Goal: Task Accomplishment & Management: Manage account settings

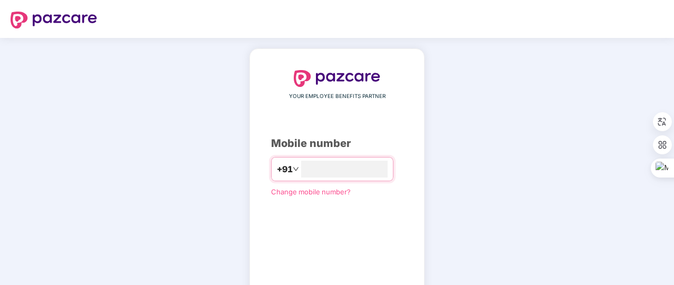
type input "**********"
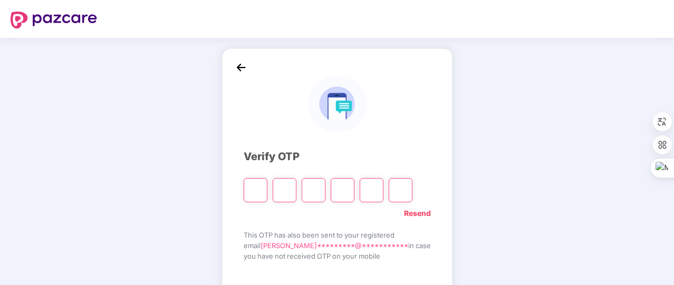
type input "*"
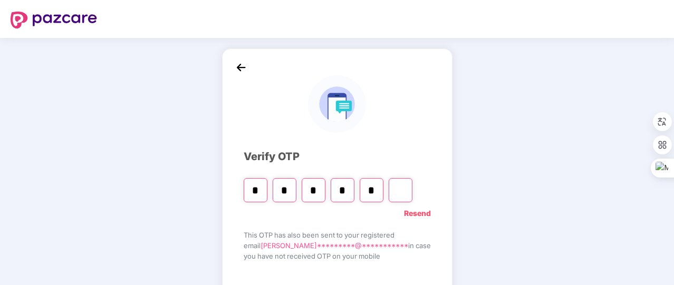
type input "*"
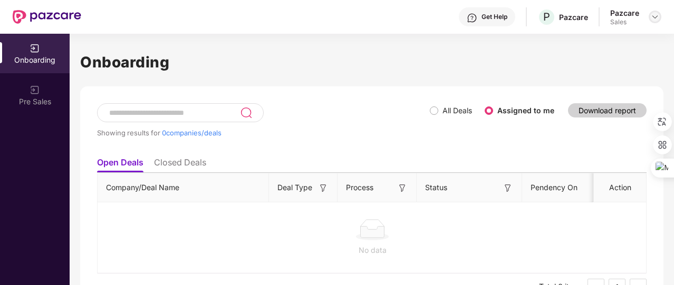
click at [655, 20] on img at bounding box center [654, 17] width 8 height 8
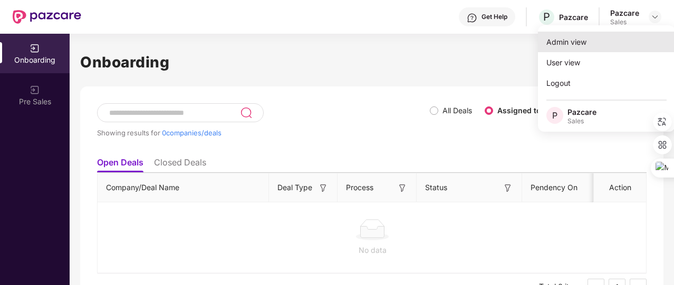
click at [621, 42] on div "Admin view" at bounding box center [606, 42] width 137 height 21
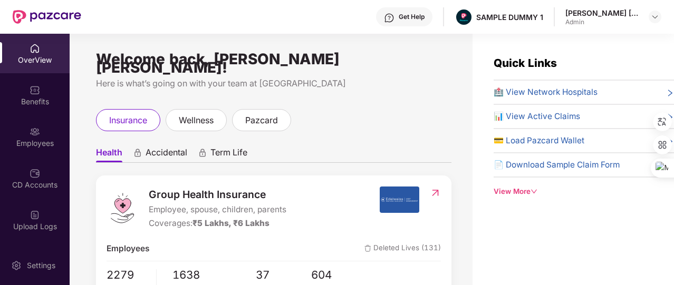
click at [528, 190] on div "View More" at bounding box center [583, 191] width 180 height 11
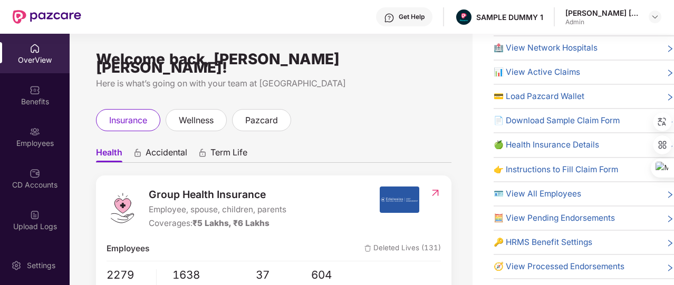
scroll to position [34, 0]
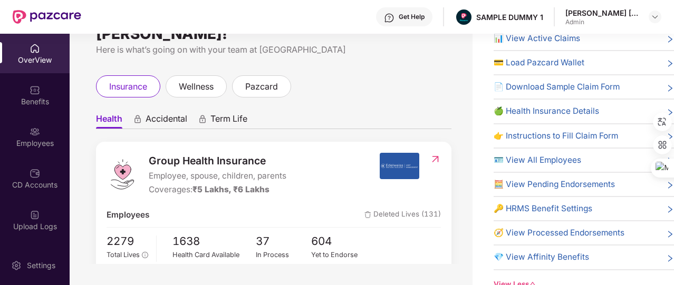
click at [568, 207] on span "🔑 HRMS Benefit Settings" at bounding box center [542, 208] width 99 height 13
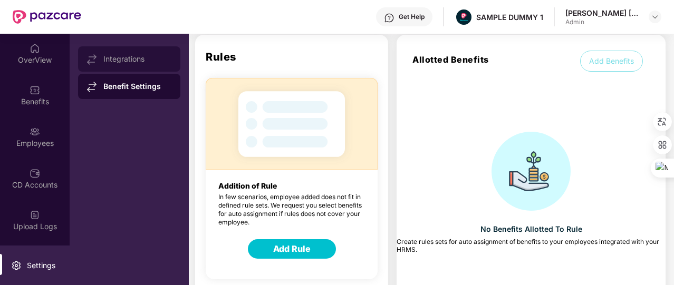
click at [156, 63] on div "Integrations" at bounding box center [137, 59] width 69 height 8
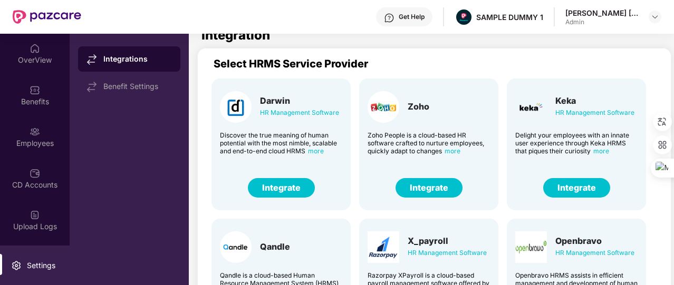
scroll to position [0, 0]
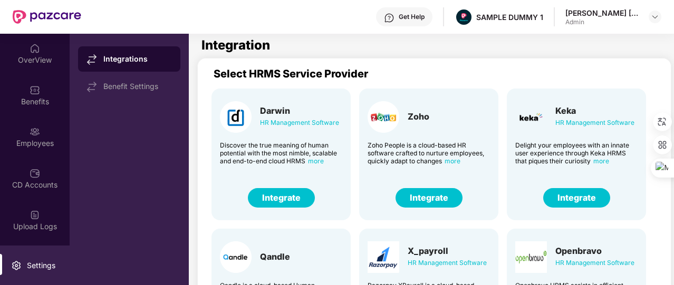
click at [554, 198] on button "Integrate" at bounding box center [576, 198] width 67 height 20
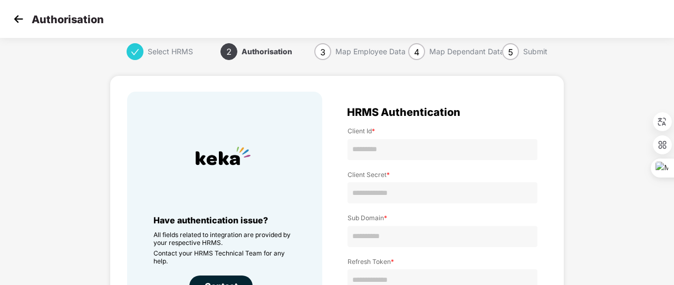
click at [21, 26] on img at bounding box center [19, 19] width 16 height 16
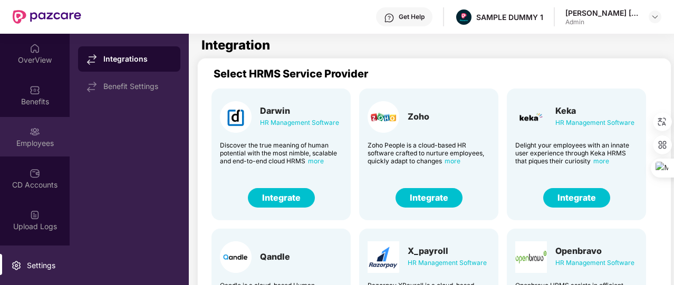
click at [52, 133] on div "Employees" at bounding box center [35, 137] width 70 height 40
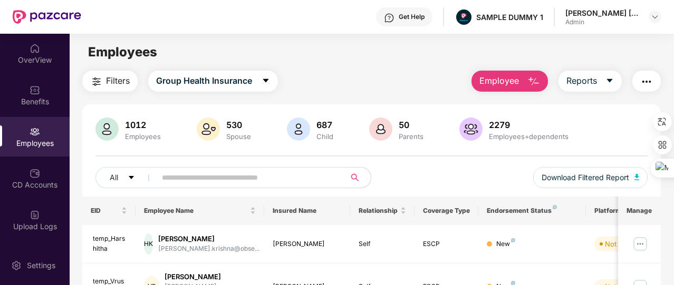
click at [520, 74] on button "Employee" at bounding box center [509, 81] width 76 height 21
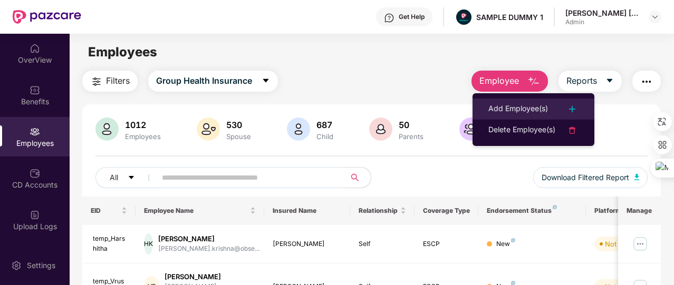
click at [523, 104] on div "Add Employee(s)" at bounding box center [518, 109] width 60 height 13
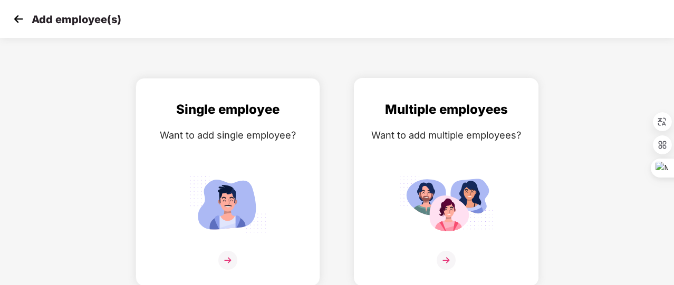
click at [430, 150] on div "Multiple employees Want to add multiple employees?" at bounding box center [446, 191] width 162 height 183
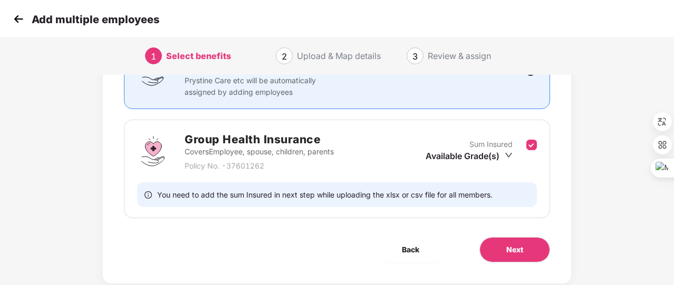
scroll to position [128, 0]
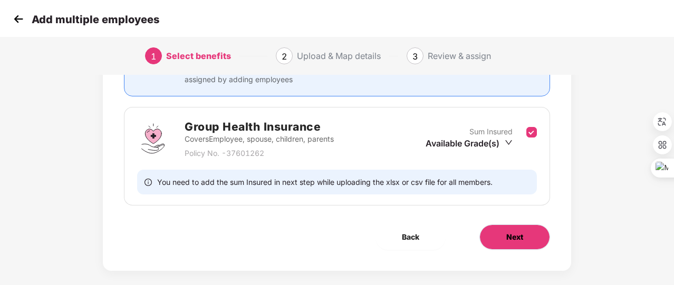
click at [507, 231] on span "Next" at bounding box center [514, 237] width 17 height 12
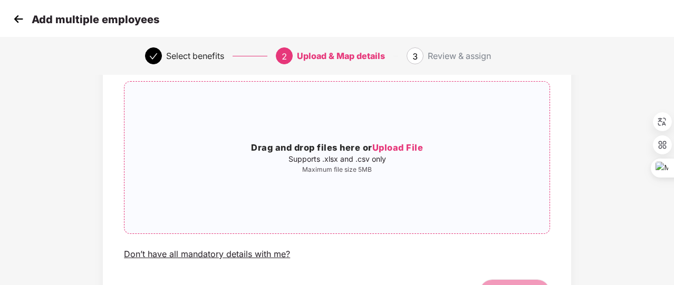
scroll to position [72, 0]
click at [21, 19] on img at bounding box center [19, 19] width 16 height 16
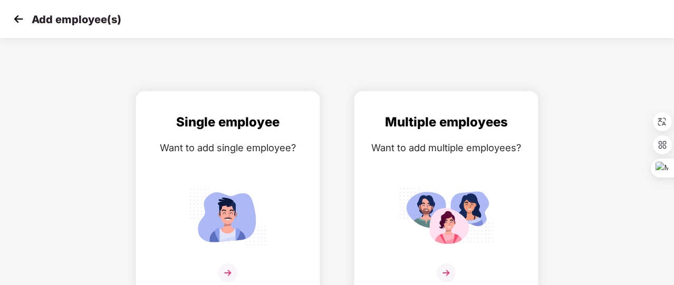
click at [20, 18] on img at bounding box center [19, 19] width 16 height 16
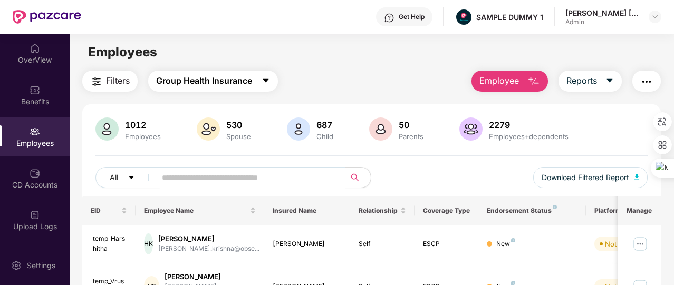
click at [251, 88] on button "Group Health Insurance" at bounding box center [213, 81] width 130 height 21
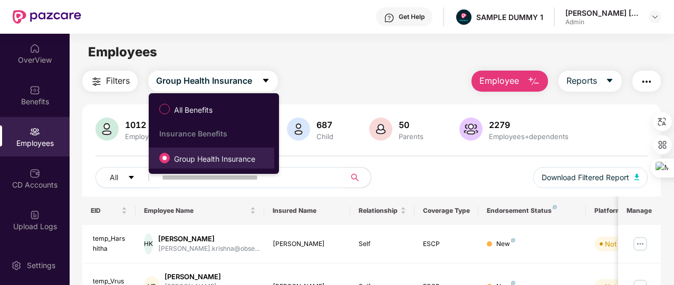
click at [225, 161] on span "Group Health Insurance" at bounding box center [215, 159] width 90 height 12
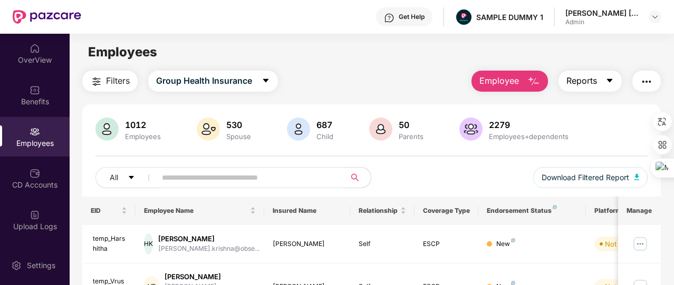
click at [596, 75] on span "Reports" at bounding box center [581, 80] width 31 height 13
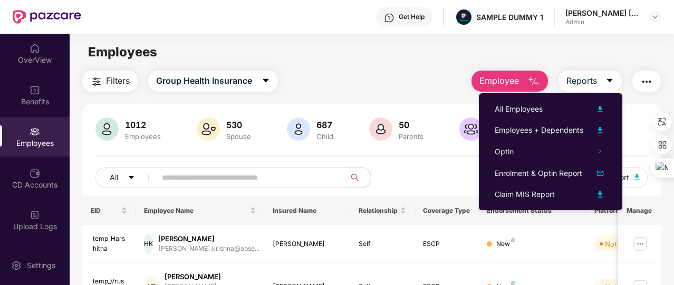
click at [648, 84] on img "button" at bounding box center [646, 81] width 13 height 13
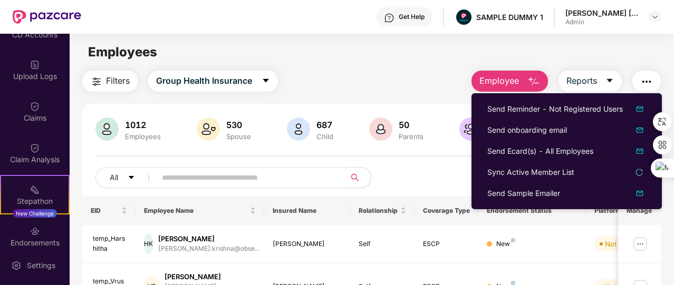
scroll to position [151, 0]
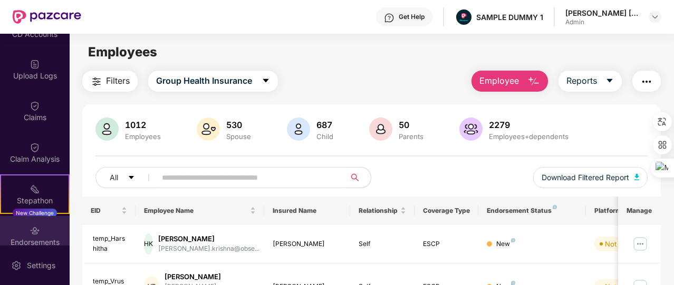
click at [36, 226] on img at bounding box center [35, 231] width 11 height 11
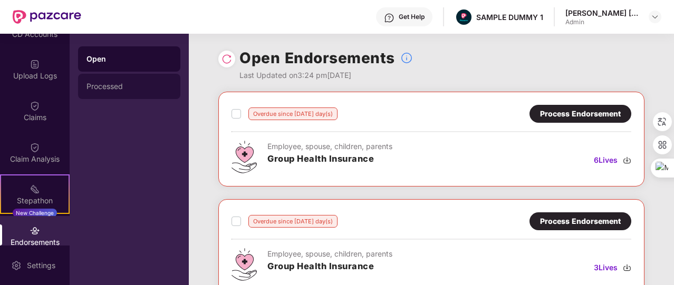
click at [134, 85] on div "Processed" at bounding box center [128, 86] width 85 height 8
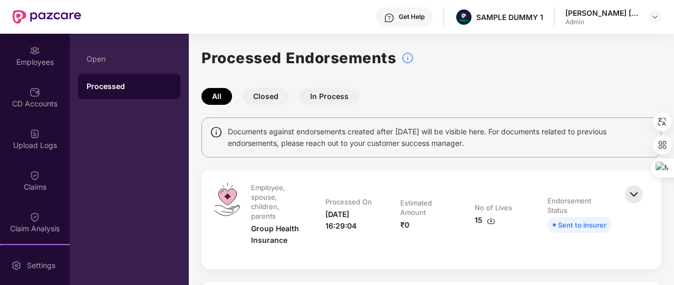
scroll to position [48, 0]
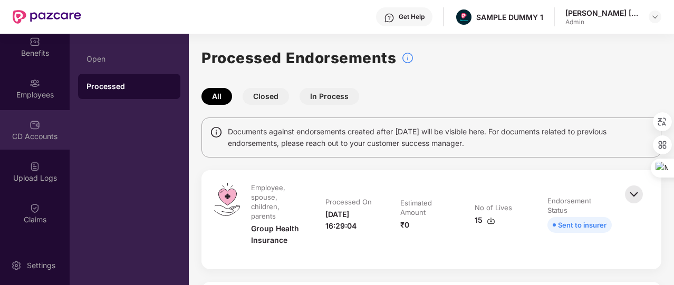
click at [45, 148] on div "CD Accounts" at bounding box center [35, 130] width 70 height 40
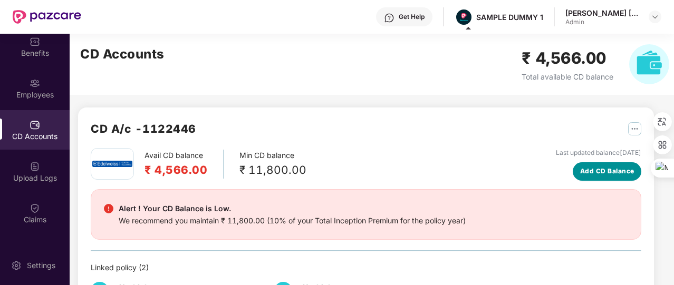
click at [606, 167] on span "Add CD Balance" at bounding box center [607, 172] width 54 height 10
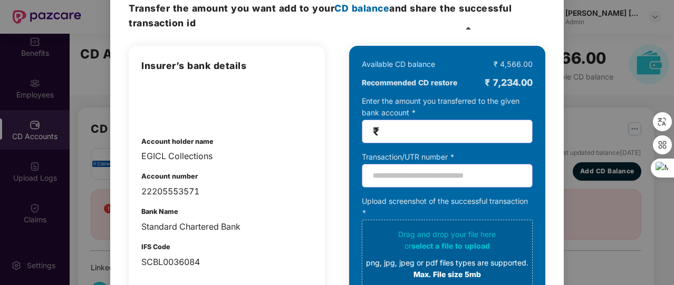
scroll to position [63, 0]
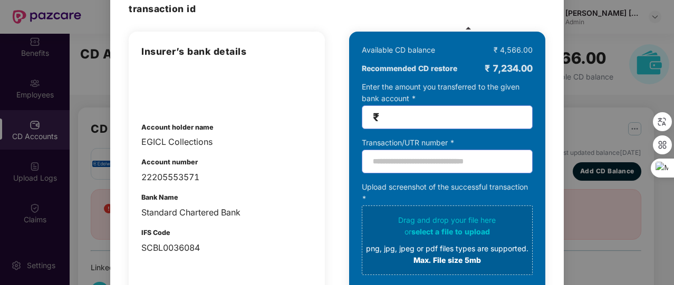
click at [583, 109] on div "100% SECURE Transfer the amount you want add to your CD balance and share the s…" at bounding box center [337, 142] width 674 height 285
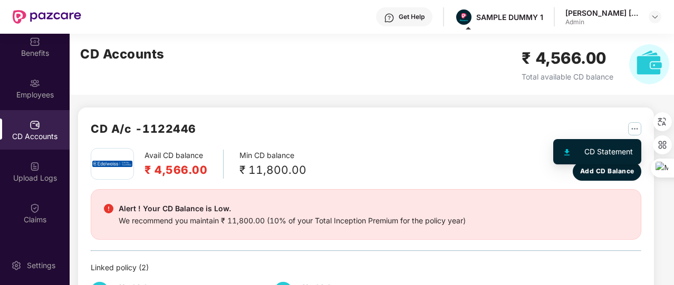
click at [634, 128] on img "button" at bounding box center [634, 128] width 13 height 13
click at [600, 150] on div "CD Statement" at bounding box center [608, 152] width 48 height 12
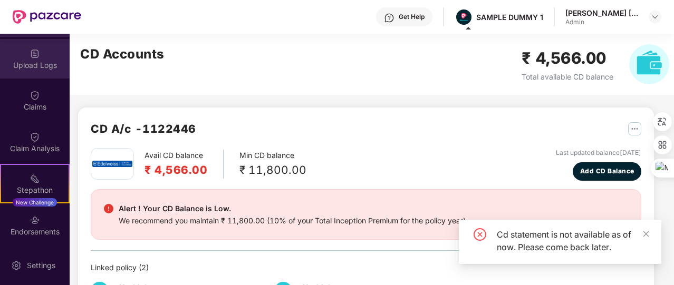
scroll to position [246, 0]
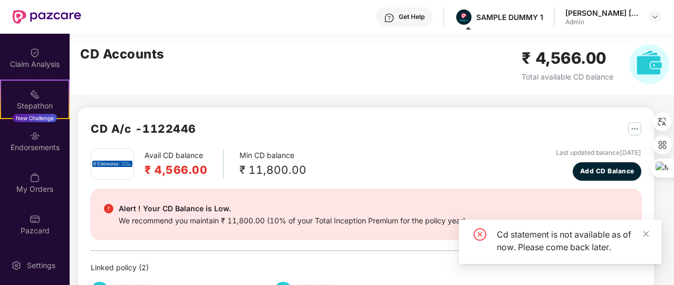
click at [41, 179] on div "My Orders" at bounding box center [35, 183] width 70 height 40
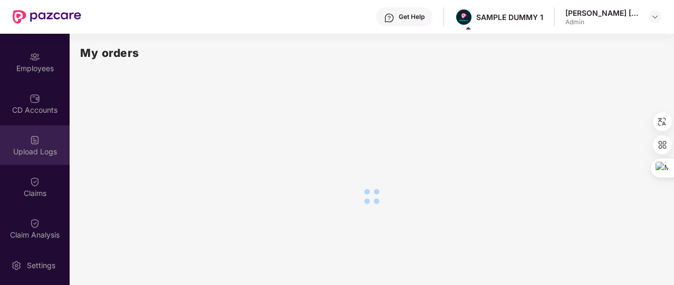
scroll to position [67, 0]
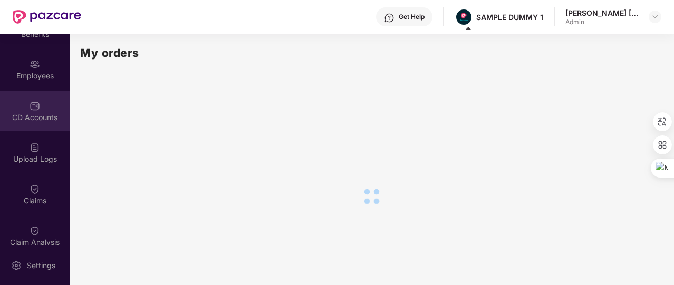
click at [37, 105] on img at bounding box center [35, 106] width 11 height 11
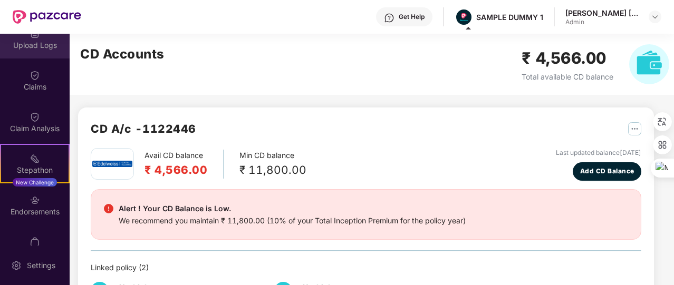
scroll to position [246, 0]
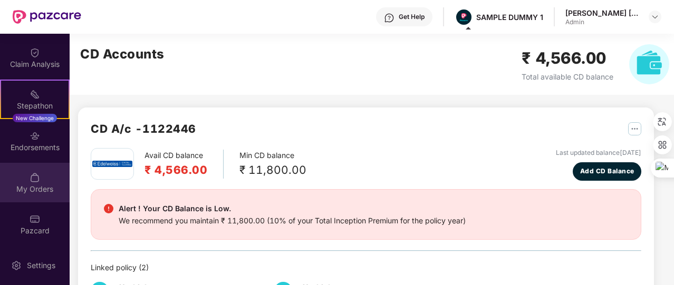
click at [43, 177] on div "My Orders" at bounding box center [35, 183] width 70 height 40
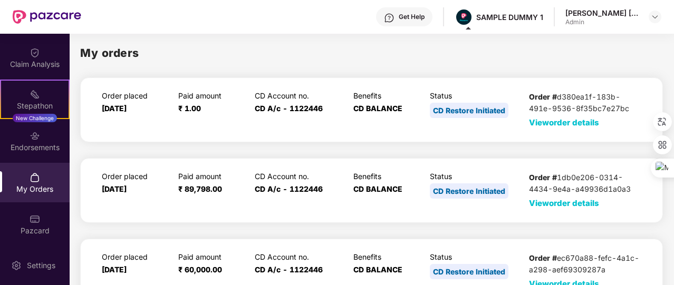
click at [556, 119] on span "View order details" at bounding box center [564, 123] width 70 height 10
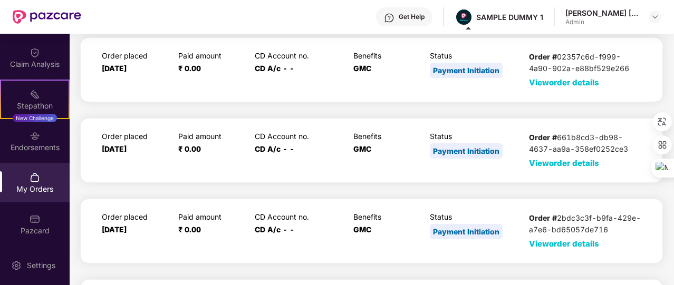
scroll to position [1153, 0]
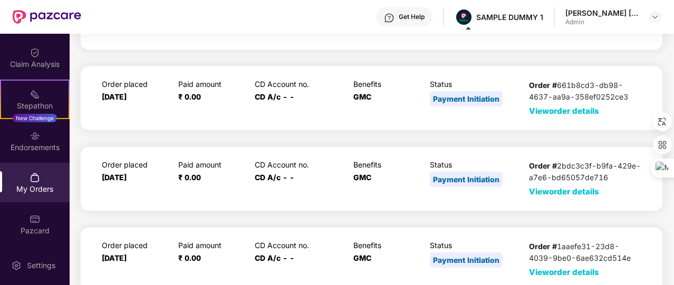
click at [571, 190] on div "Order # 2bdc3c3f-b9fa-429e-a7e6-bd65057de716 View order details" at bounding box center [585, 178] width 112 height 37
click at [569, 187] on span "View order details" at bounding box center [564, 192] width 70 height 10
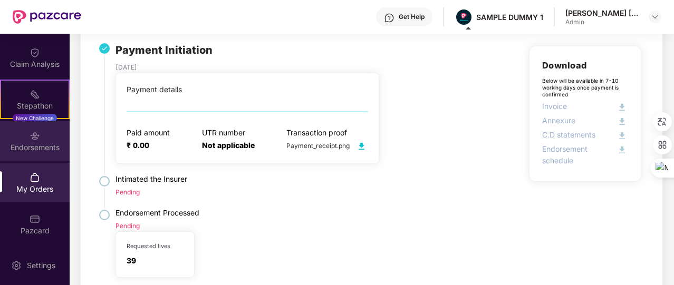
scroll to position [169, 0]
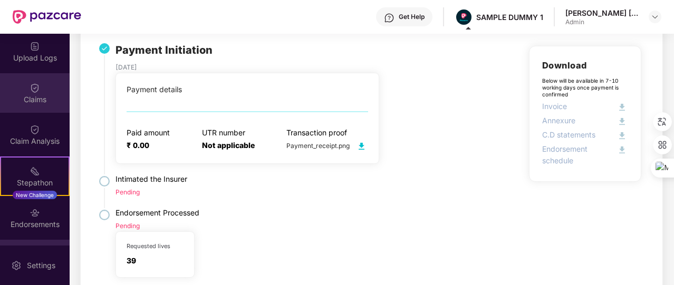
click at [43, 99] on div "Claims" at bounding box center [35, 99] width 70 height 11
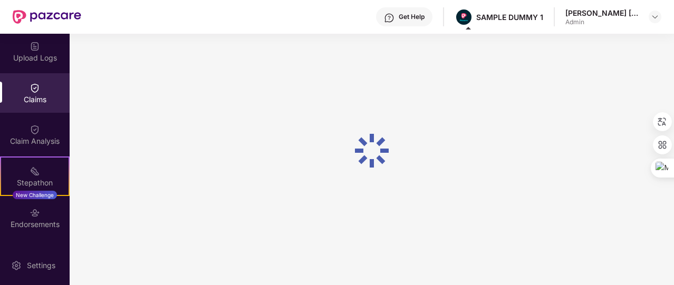
scroll to position [127, 0]
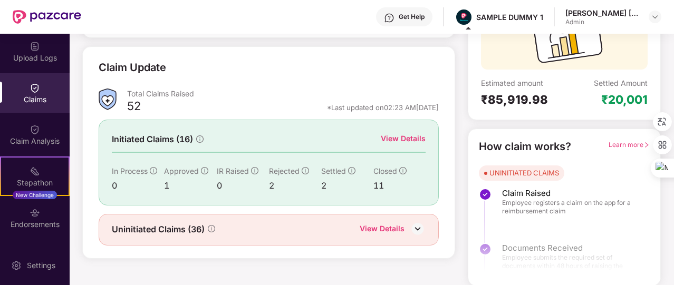
click at [386, 141] on div "View Details" at bounding box center [403, 139] width 45 height 12
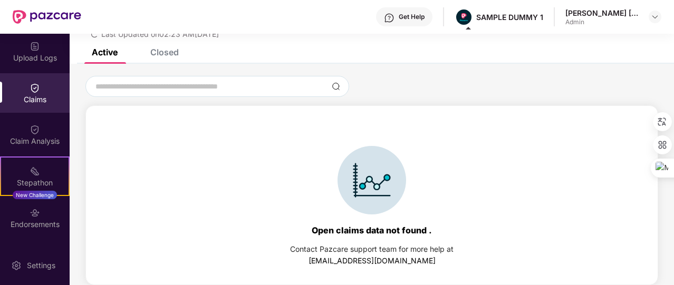
scroll to position [0, 0]
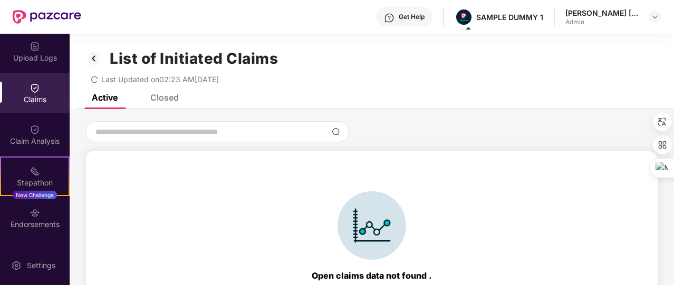
click at [178, 99] on div "Closed" at bounding box center [164, 97] width 28 height 11
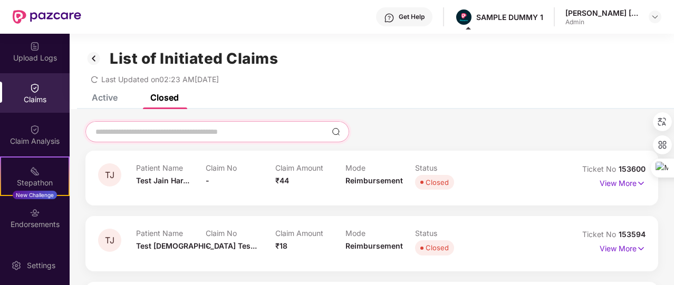
click at [142, 128] on input at bounding box center [210, 132] width 233 height 11
click at [94, 61] on img at bounding box center [93, 59] width 17 height 18
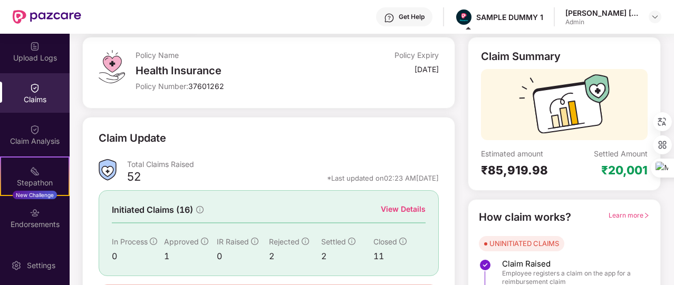
scroll to position [127, 0]
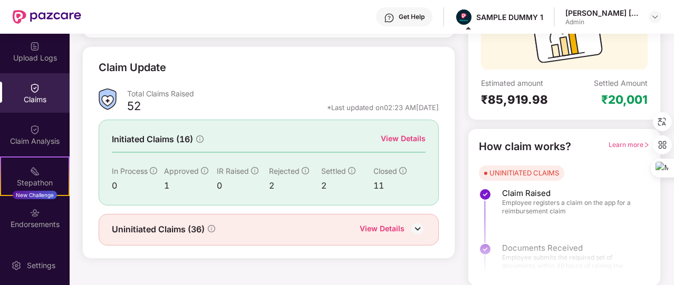
click at [387, 225] on div "View Details" at bounding box center [382, 230] width 45 height 14
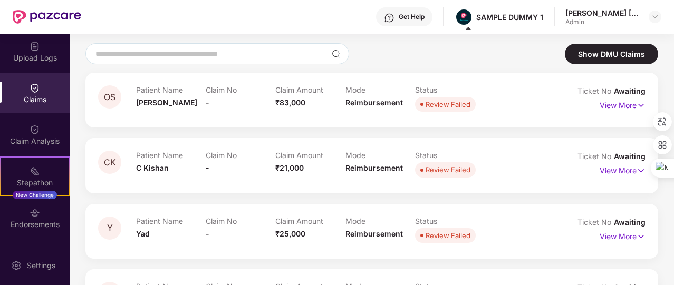
scroll to position [0, 0]
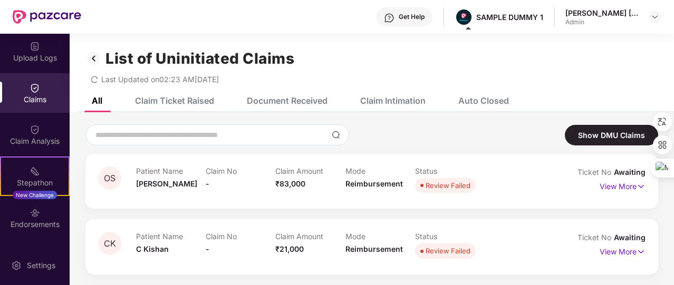
click at [298, 101] on div "Document Received" at bounding box center [287, 100] width 81 height 11
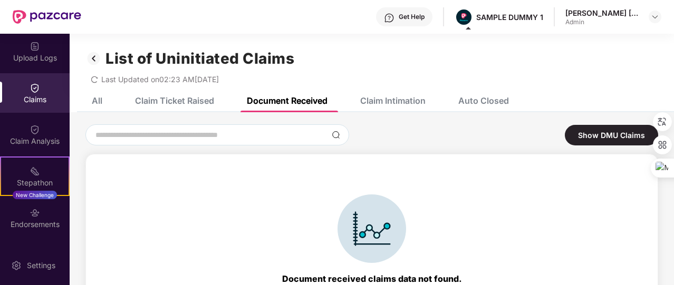
click at [409, 99] on div "Claim Intimation" at bounding box center [392, 100] width 65 height 11
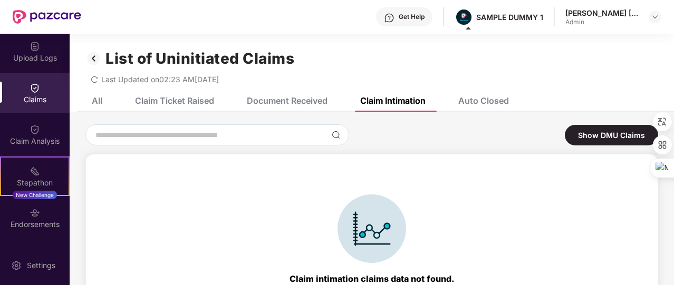
click at [479, 102] on div "Auto Closed" at bounding box center [483, 100] width 51 height 11
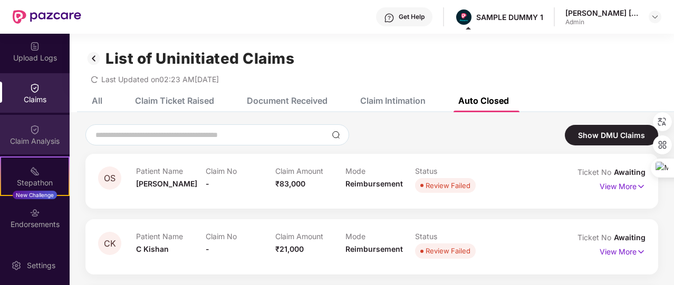
click at [41, 128] on div "Claim Analysis" at bounding box center [35, 135] width 70 height 40
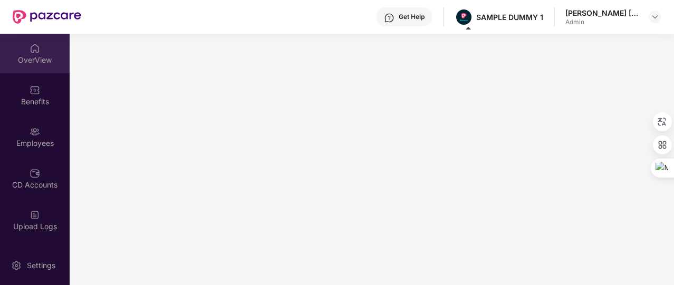
click at [38, 63] on div "OverView" at bounding box center [35, 60] width 70 height 11
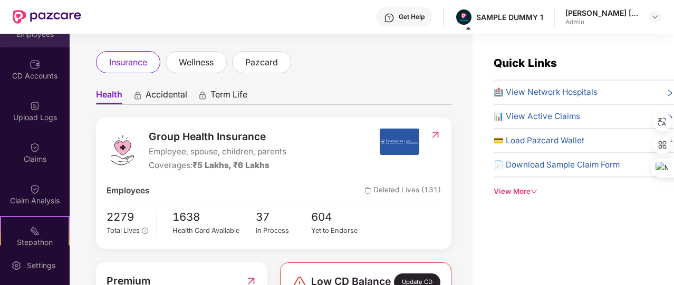
scroll to position [246, 0]
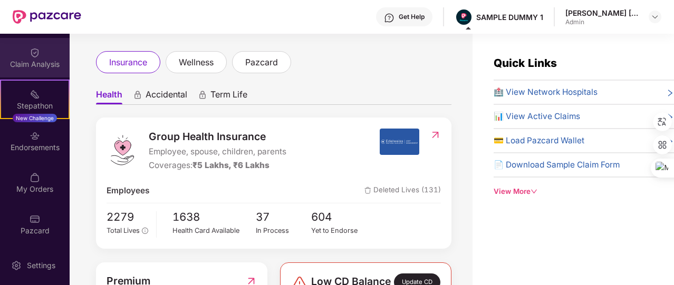
click at [52, 60] on div "Claim Analysis" at bounding box center [35, 64] width 70 height 11
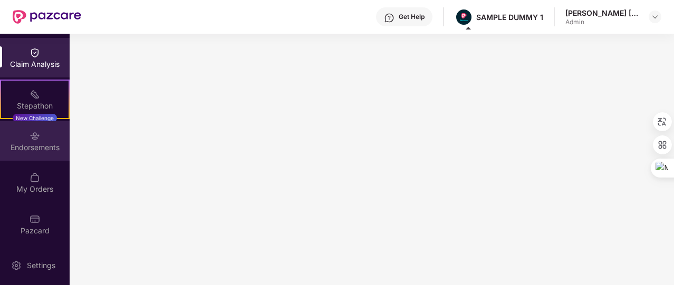
scroll to position [0, 0]
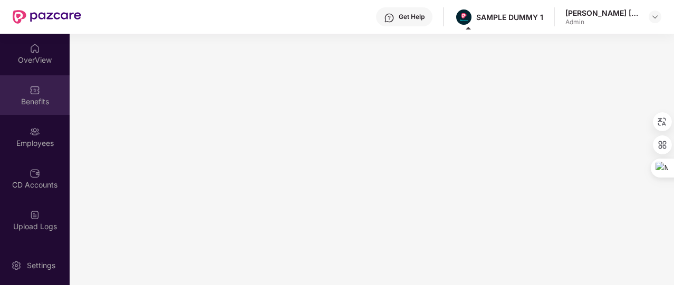
click at [36, 99] on div "Benefits" at bounding box center [35, 101] width 70 height 11
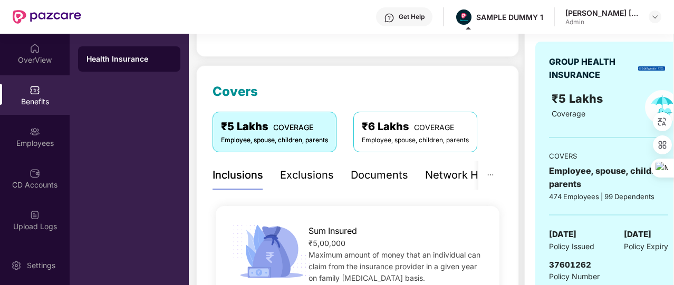
scroll to position [105, 0]
click at [314, 174] on div "Exclusions" at bounding box center [307, 176] width 54 height 16
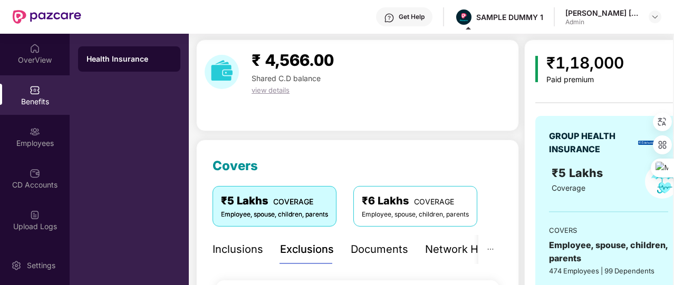
scroll to position [0, 0]
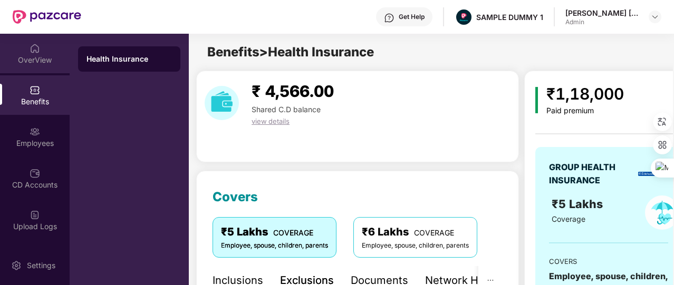
click at [54, 59] on div "OverView" at bounding box center [35, 60] width 70 height 11
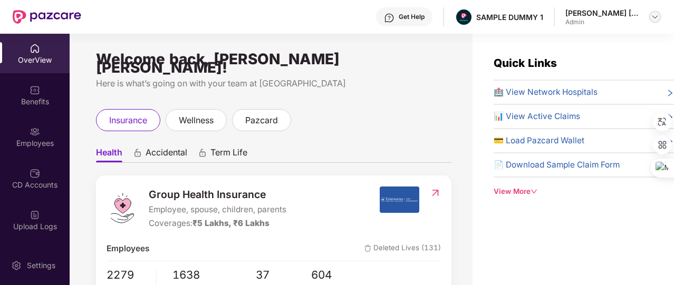
click at [655, 16] on img at bounding box center [654, 17] width 8 height 8
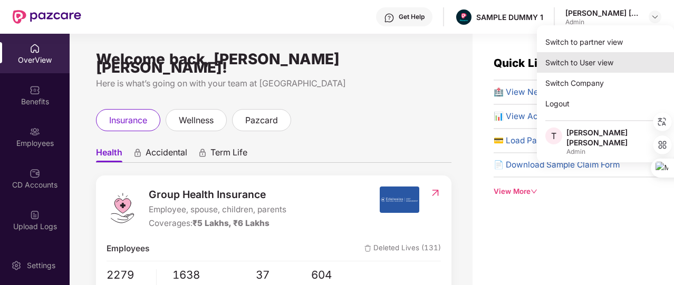
click at [606, 65] on div "Switch to User view" at bounding box center [605, 62] width 137 height 21
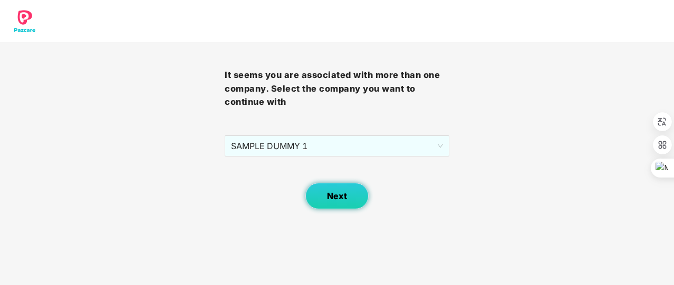
click at [347, 200] on button "Next" at bounding box center [336, 196] width 63 height 26
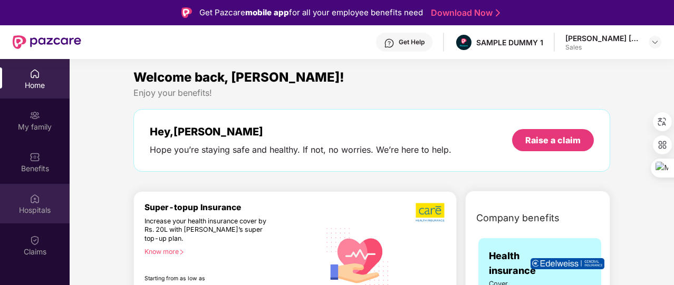
click at [38, 207] on div "Hospitals" at bounding box center [35, 210] width 70 height 11
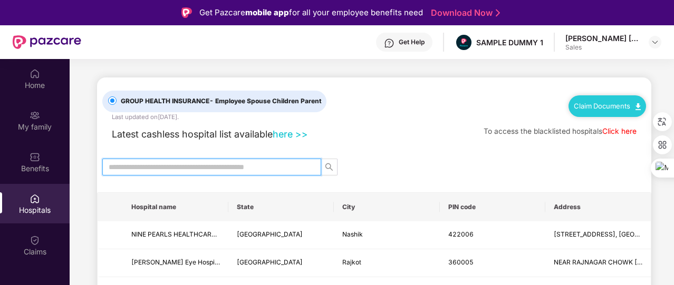
click at [168, 170] on input "text" at bounding box center [208, 167] width 198 height 12
type input "******"
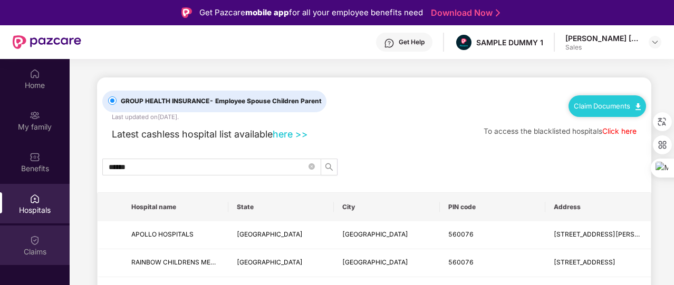
click at [19, 234] on div "Claims" at bounding box center [35, 246] width 70 height 40
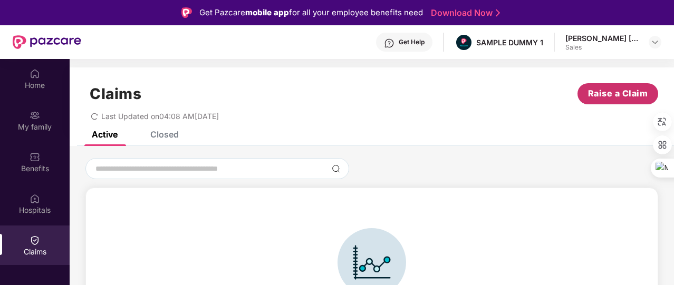
click at [596, 95] on span "Raise a Claim" at bounding box center [618, 93] width 60 height 13
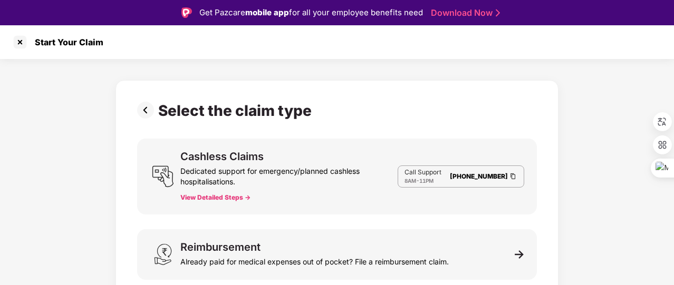
scroll to position [11, 0]
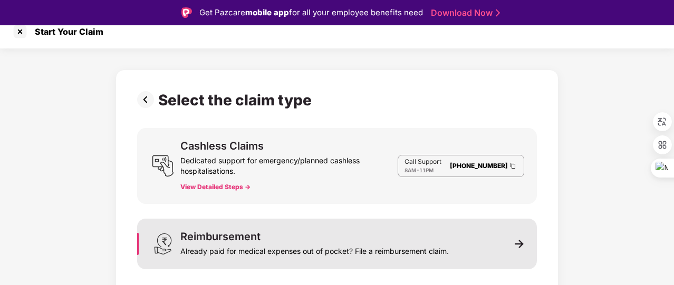
click at [283, 259] on div "Reimbursement Already paid for medical expenses out of pocket? File a reimburse…" at bounding box center [337, 244] width 400 height 51
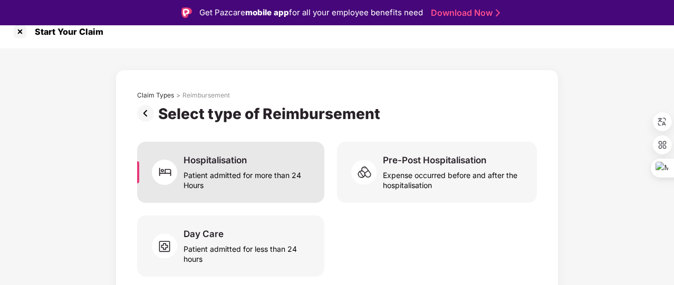
click at [273, 174] on div "Patient admitted for more than 24 Hours" at bounding box center [247, 178] width 128 height 24
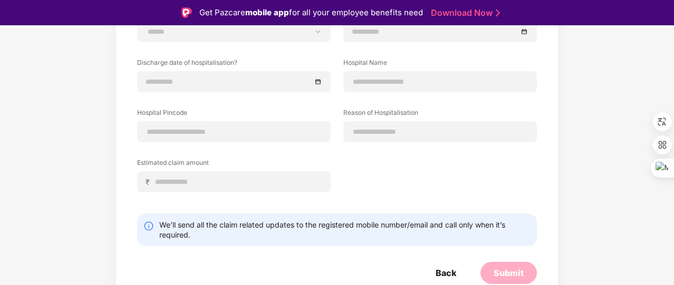
scroll to position [0, 0]
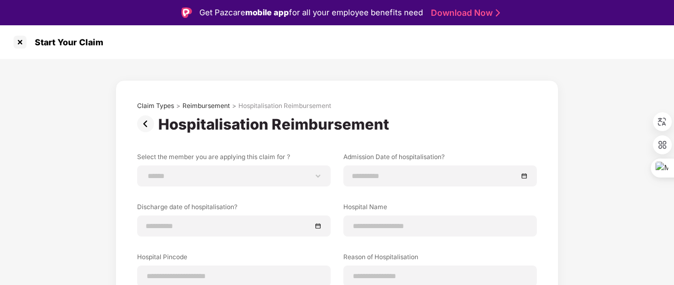
click at [144, 123] on img at bounding box center [147, 123] width 21 height 17
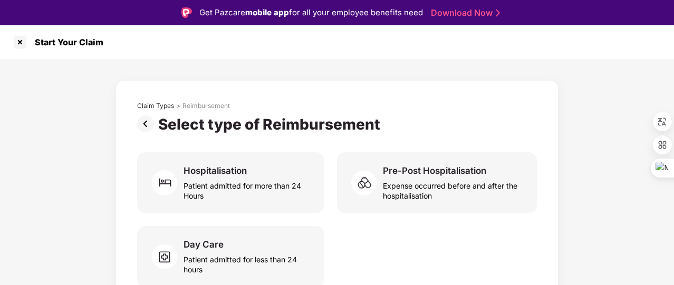
click at [144, 123] on img at bounding box center [147, 123] width 21 height 17
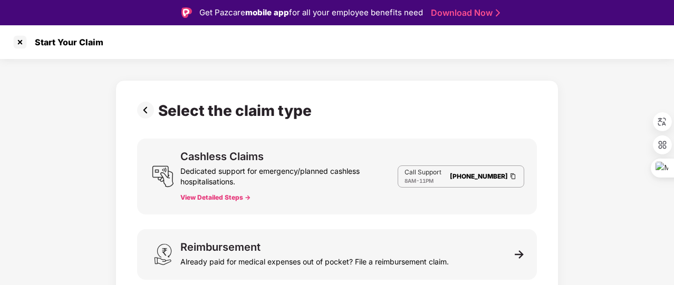
click at [145, 110] on img at bounding box center [147, 110] width 21 height 17
